Goal: Find specific page/section: Go to known website

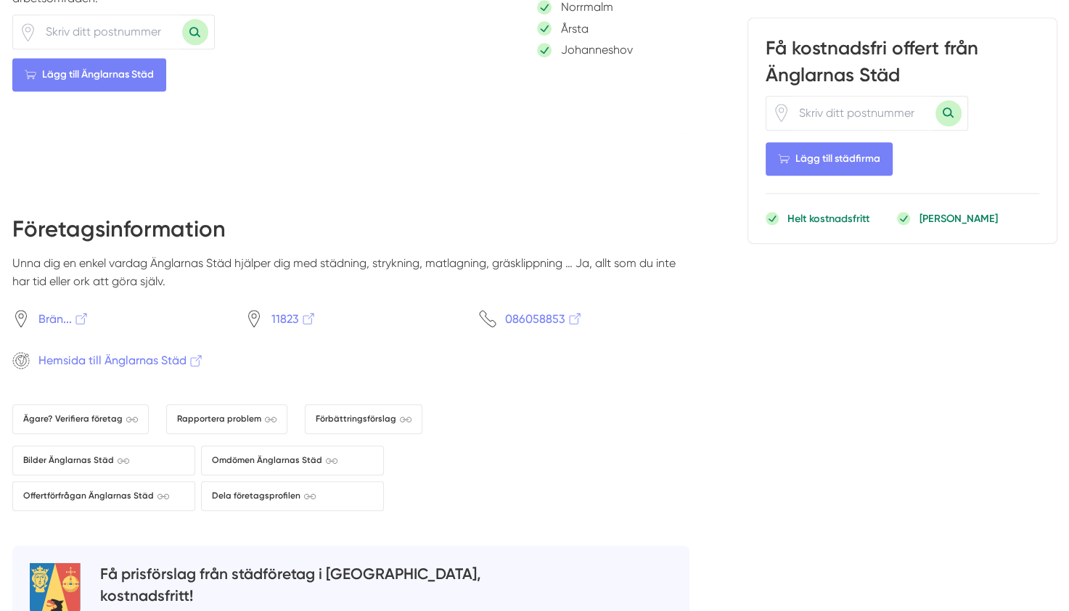
scroll to position [1384, 0]
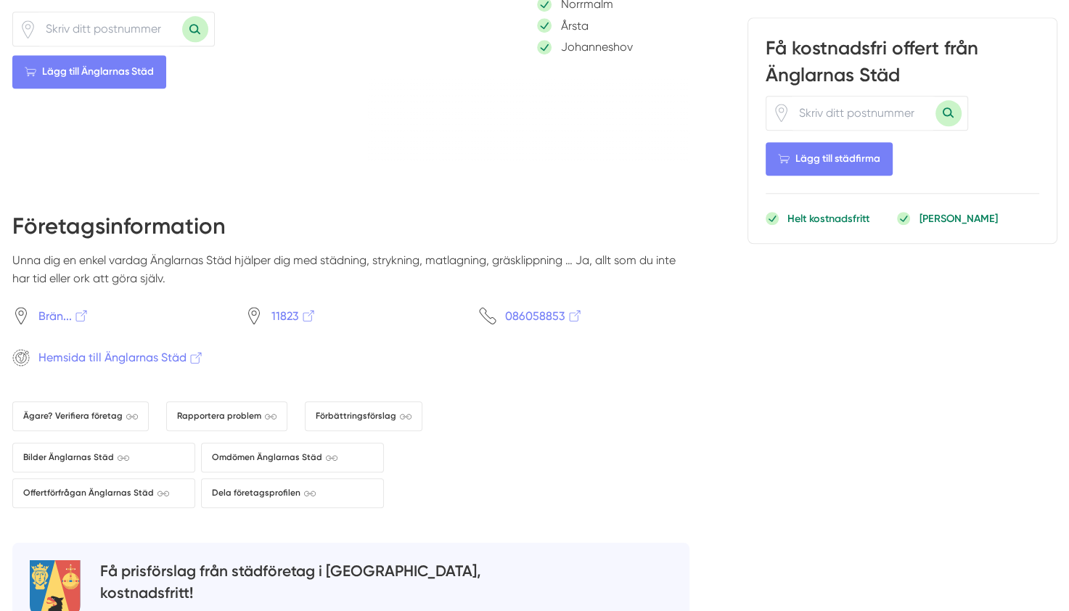
click at [134, 358] on div "Företagsinformation Unna dig en enkel vardag Änglarnas Städ hjälper dig med stä…" at bounding box center [350, 359] width 677 height 298
click at [127, 348] on span "Hemsida till Änglarnas Städ" at bounding box center [120, 357] width 165 height 18
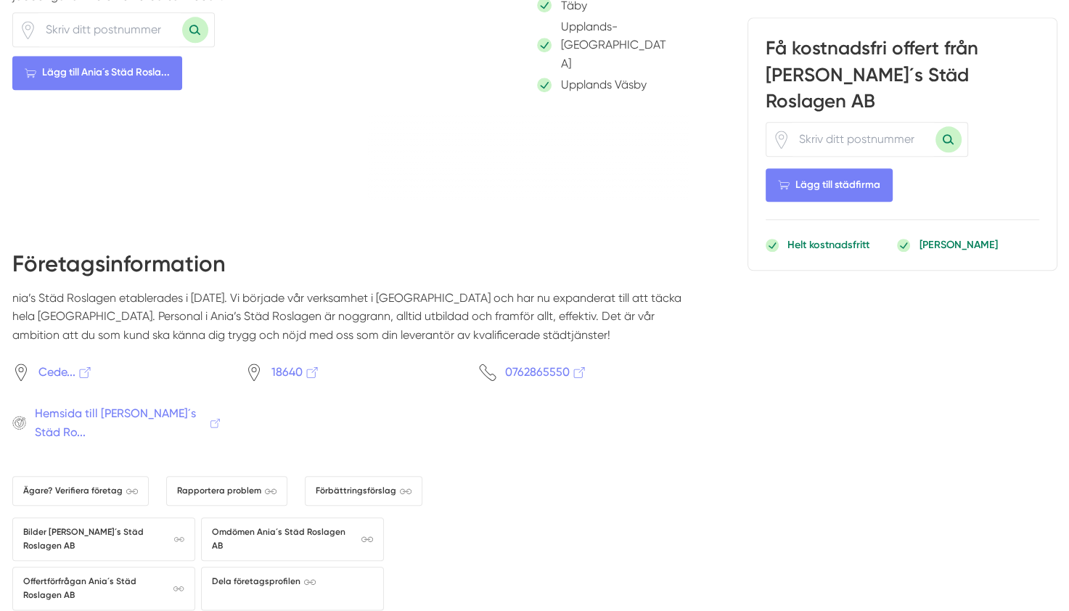
scroll to position [1704, 0]
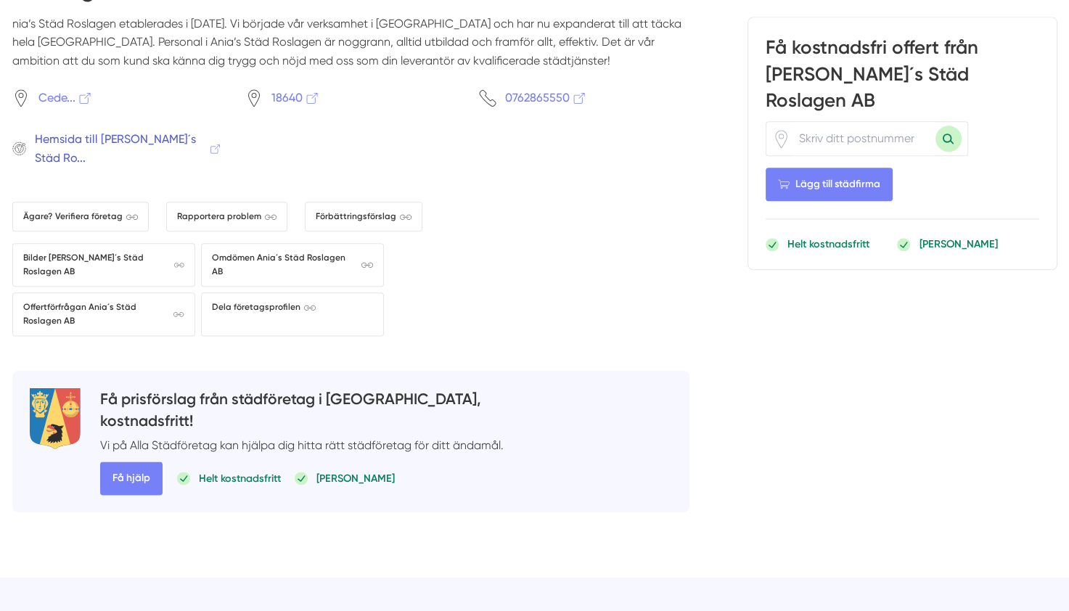
click at [146, 130] on span "Hemsida till Ania´s Städ Ro..." at bounding box center [128, 148] width 187 height 37
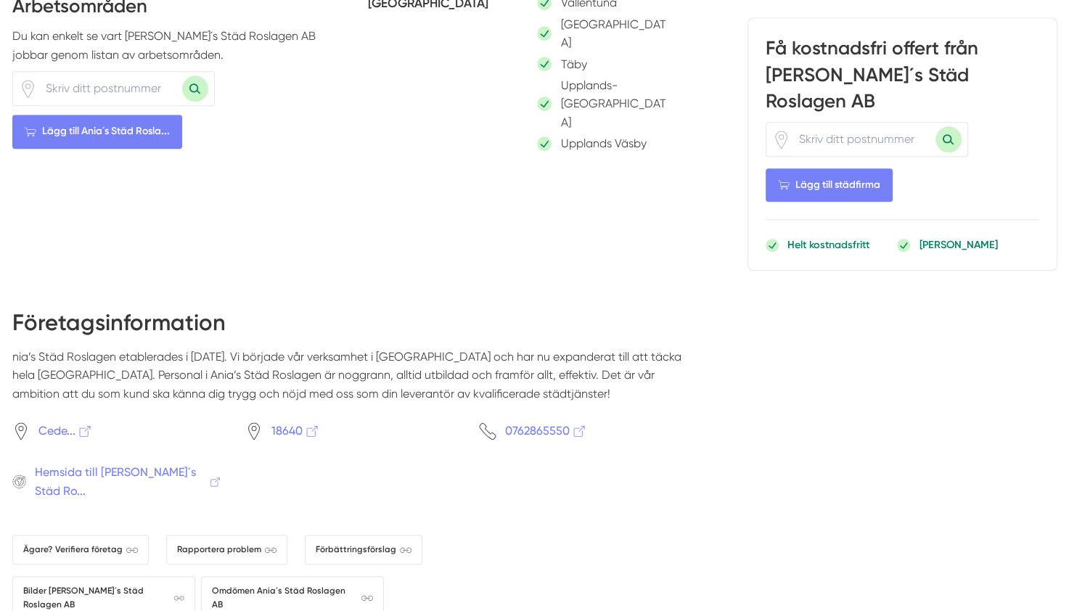
scroll to position [1378, 0]
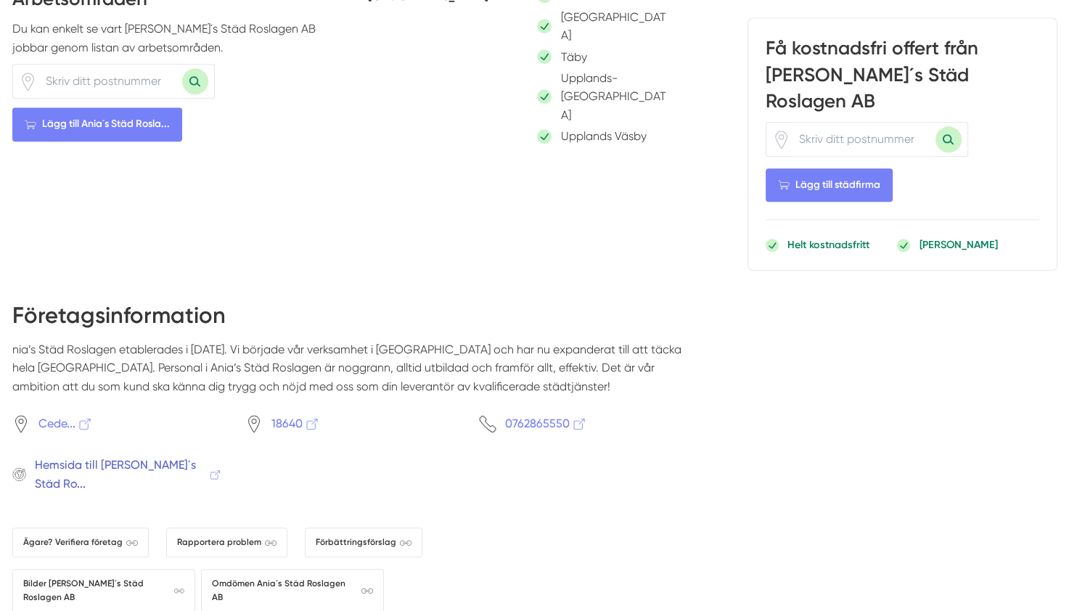
click at [170, 456] on span "Hemsida till [PERSON_NAME]´s Städ Ro..." at bounding box center [128, 474] width 187 height 37
